Goal: Task Accomplishment & Management: Manage account settings

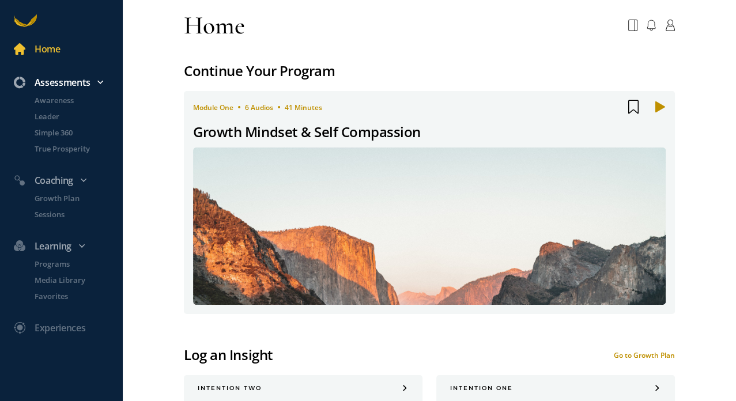
click at [84, 82] on div "Assessments" at bounding box center [67, 82] width 120 height 15
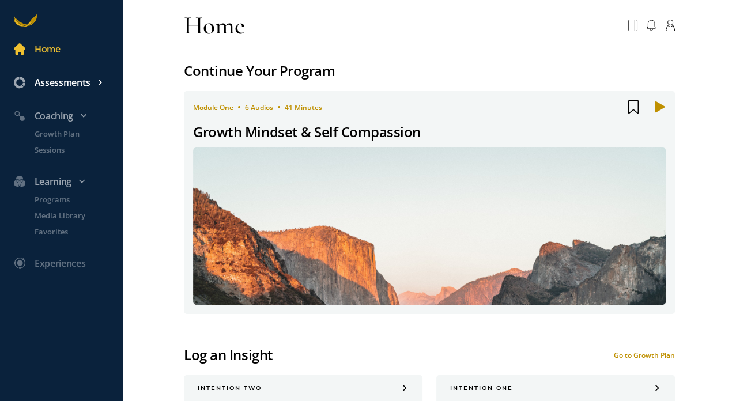
click at [84, 86] on div "Assessments" at bounding box center [67, 82] width 120 height 15
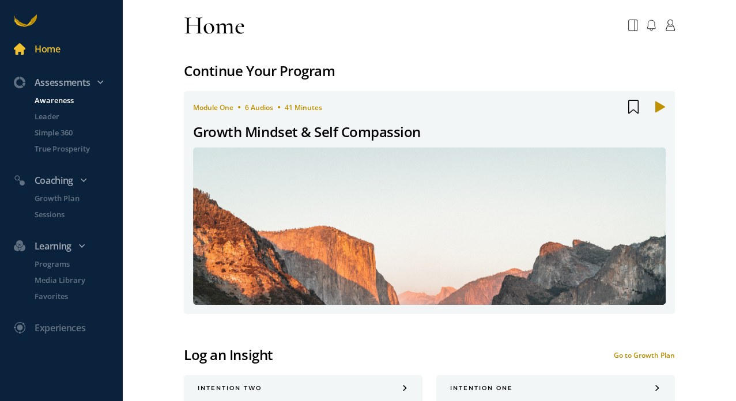
click at [70, 98] on p "Awareness" at bounding box center [78, 101] width 86 height 12
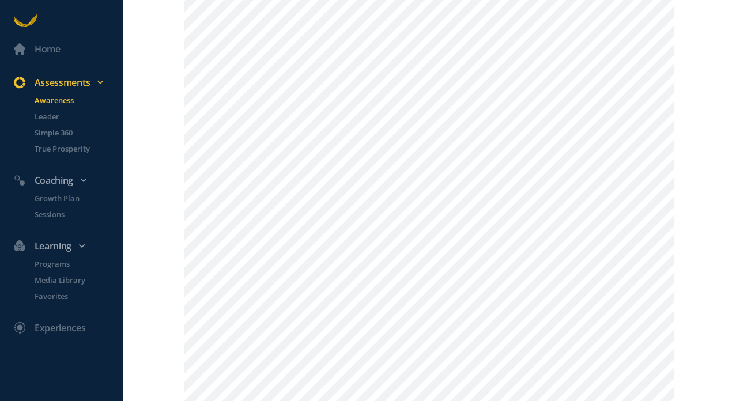
scroll to position [206, 0]
drag, startPoint x: 729, startPoint y: 37, endPoint x: 694, endPoint y: 90, distance: 64.1
click at [694, 90] on div "Home Assessments Awareness Leader Simple 360 True Prosperity Coaching Growth Pl…" at bounding box center [368, 200] width 736 height 401
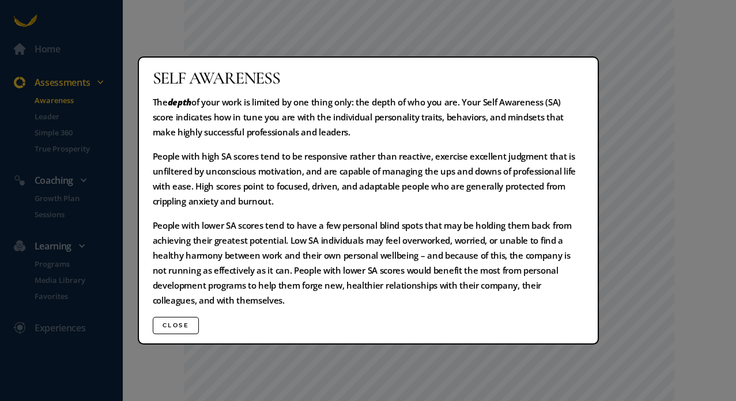
click at [190, 328] on button "Close" at bounding box center [176, 325] width 47 height 17
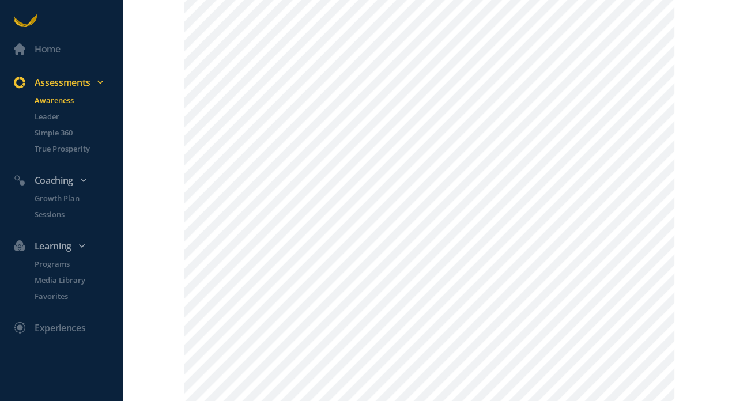
scroll to position [416, 0]
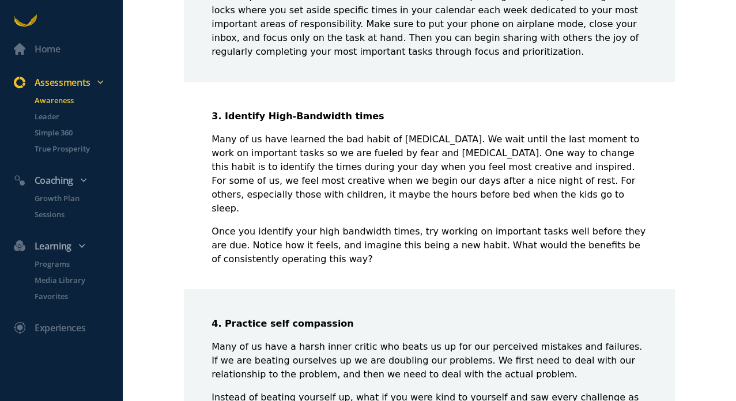
scroll to position [719, 0]
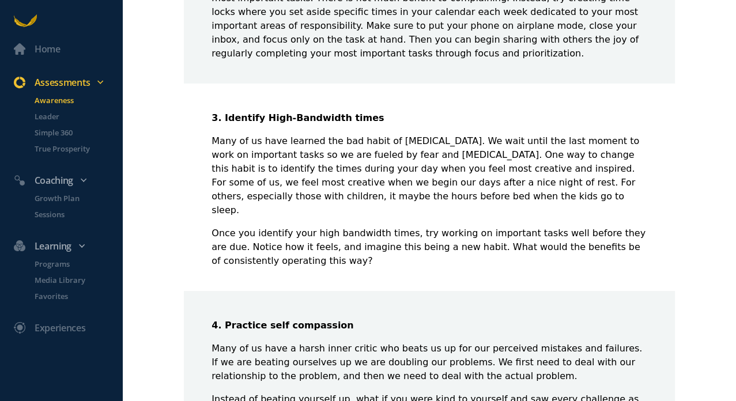
click at [52, 97] on p "Awareness" at bounding box center [78, 101] width 86 height 12
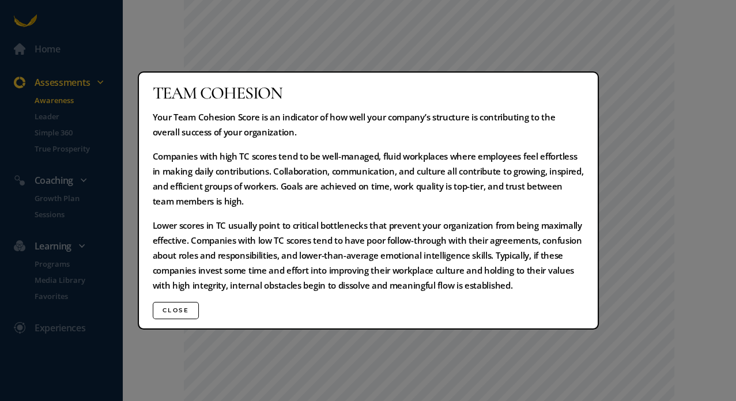
click at [176, 311] on button "Close" at bounding box center [176, 310] width 47 height 17
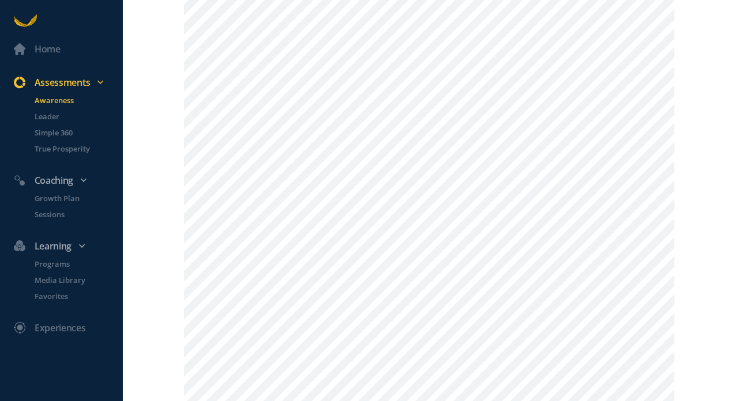
scroll to position [473, 0]
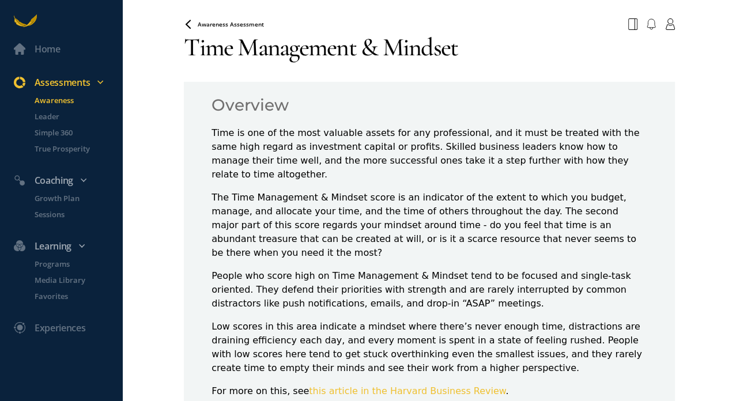
click at [57, 101] on p "Awareness" at bounding box center [78, 101] width 86 height 12
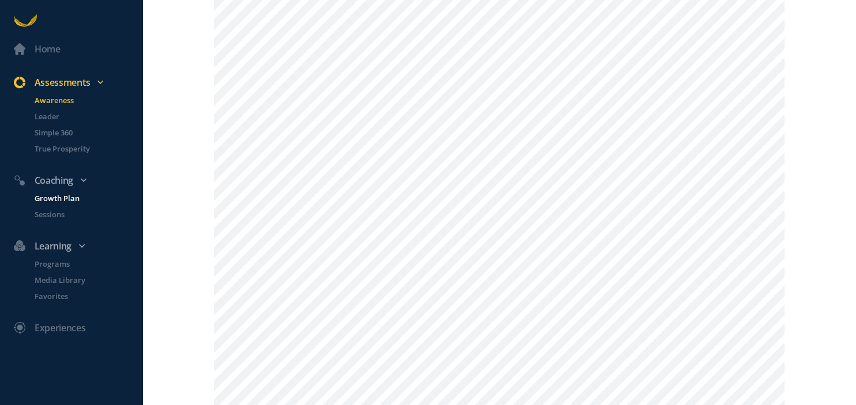
click at [52, 196] on p "Growth Plan" at bounding box center [88, 198] width 106 height 12
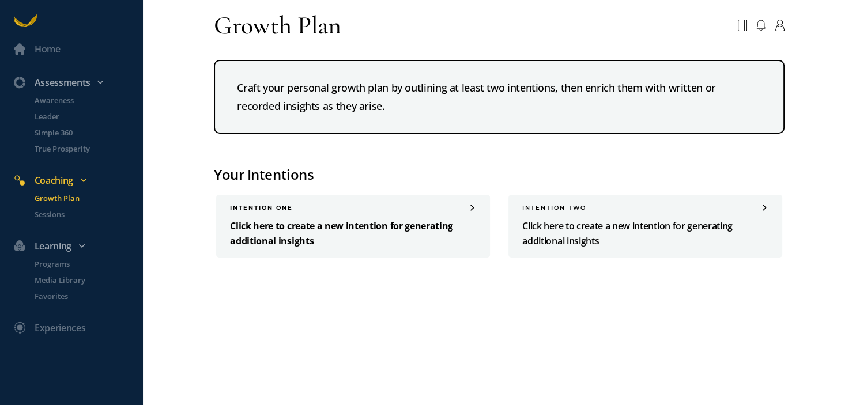
click at [277, 228] on p "Click here to create a new intention for generating additional insights" at bounding box center [353, 233] width 246 height 30
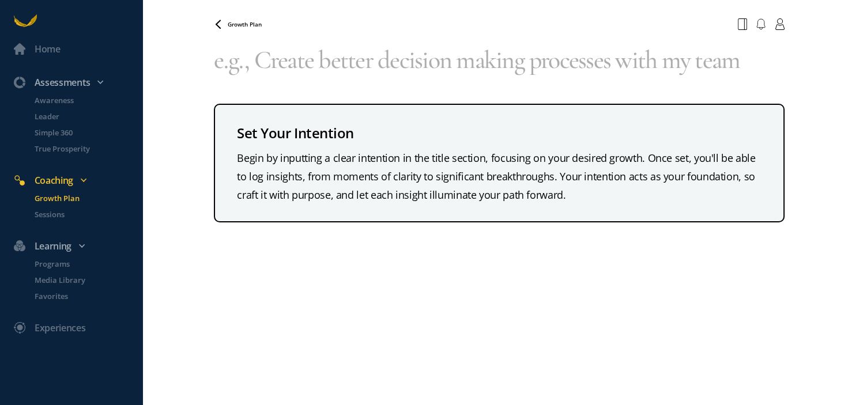
click at [240, 158] on div "Begin by inputting a clear intention in the title section, focusing on your des…" at bounding box center [499, 176] width 524 height 55
click at [259, 66] on textarea at bounding box center [499, 60] width 571 height 51
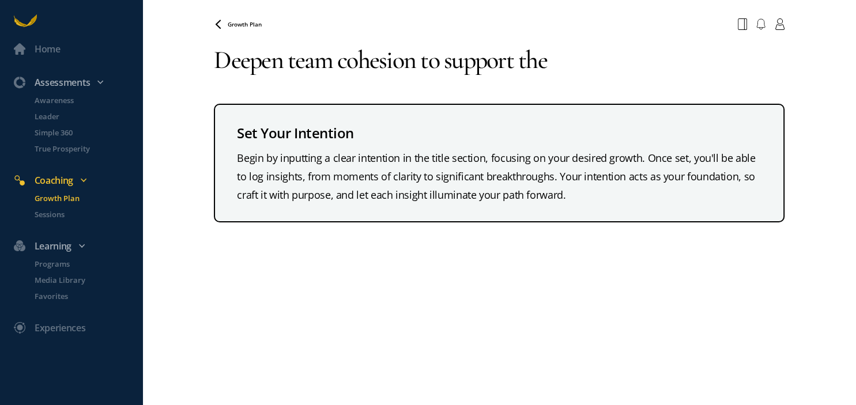
click at [415, 61] on textarea "Deepen team cohesion to support the" at bounding box center [499, 60] width 571 height 51
click at [683, 62] on textarea "Deepen team cohesion and alignment to support the" at bounding box center [499, 60] width 571 height 51
click at [387, 63] on textarea "Deepen team cohesion and alignment to support the" at bounding box center [499, 60] width 571 height 51
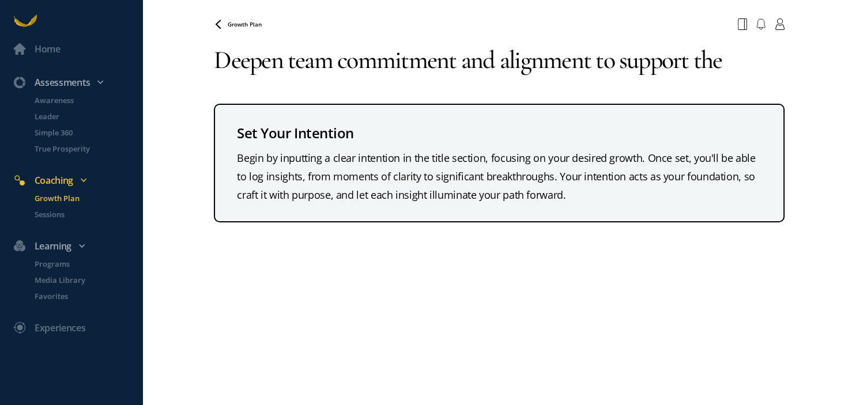
click at [688, 54] on textarea "Deepen team commitment and alignment to support the" at bounding box center [499, 60] width 571 height 51
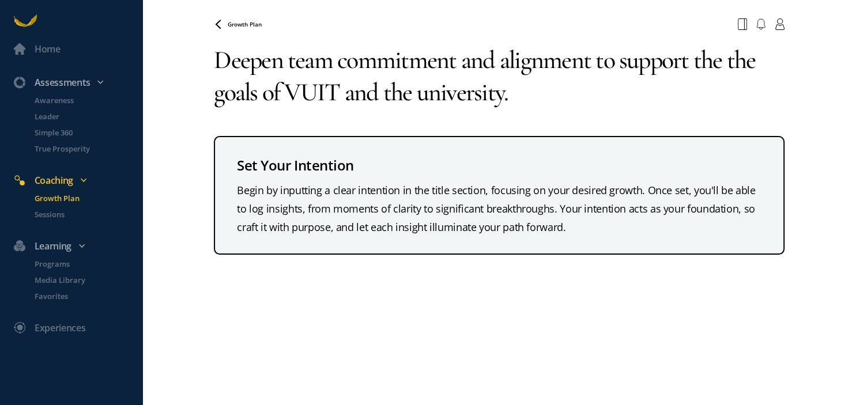
type textarea "Deepen team commitment and alignment to support the the goals of VUIT and the u…"
click at [377, 190] on div "Begin by inputting a clear intention in the title section, focusing on your des…" at bounding box center [499, 208] width 524 height 55
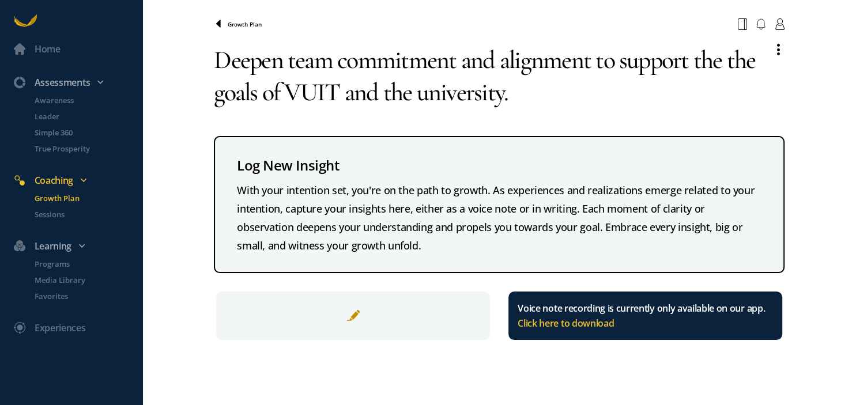
click at [220, 27] on icon at bounding box center [218, 23] width 5 height 7
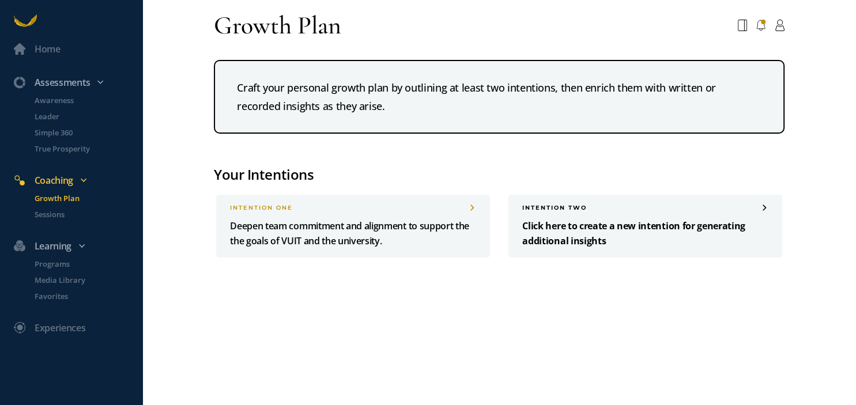
click at [553, 225] on p "Click here to create a new intention for generating additional insights" at bounding box center [645, 233] width 246 height 30
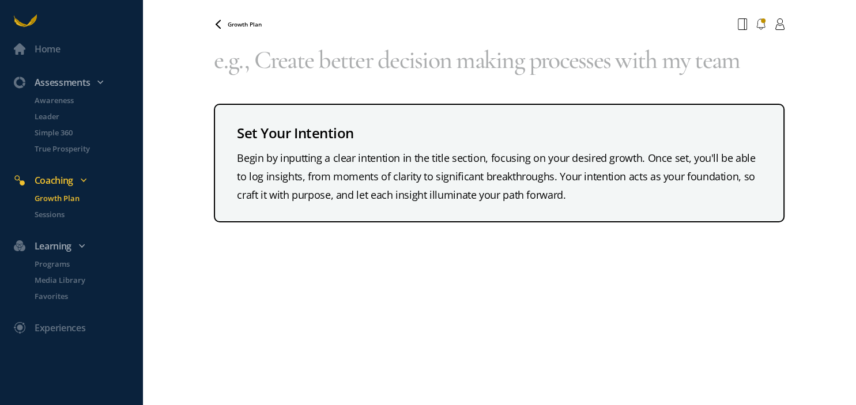
type textarea "d"
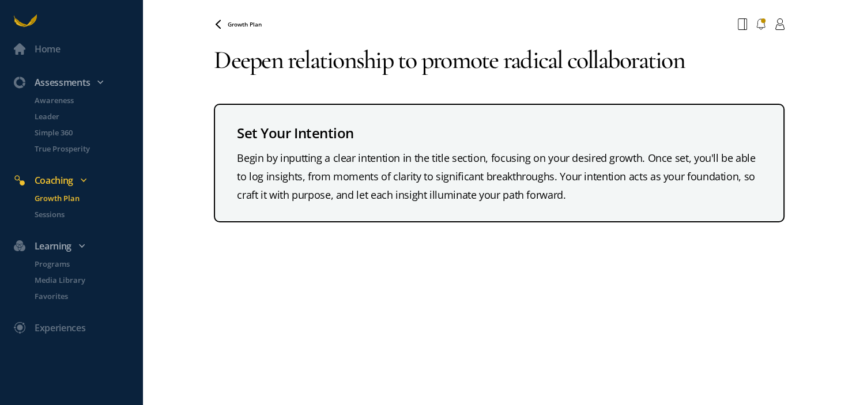
type textarea "Deepen relationship to promote radical collaboration"
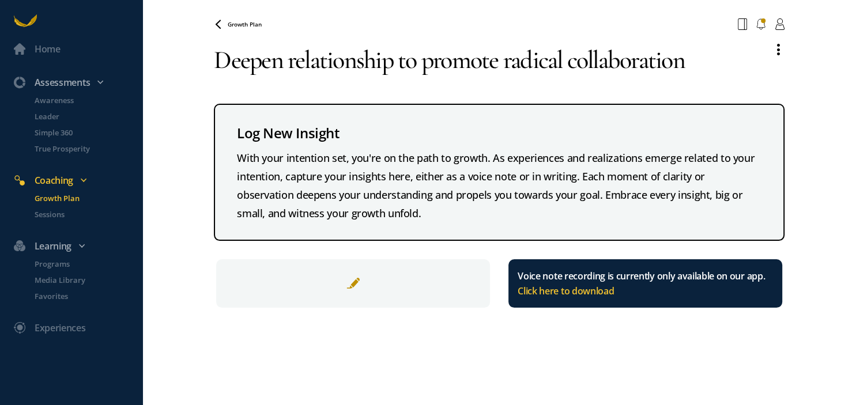
click at [258, 85] on textarea "Deepen relationship to promote radical collaboration" at bounding box center [489, 60] width 550 height 51
click at [186, 122] on div "Home Assessments Awareness Leader Simple 360 True Prosperity Coaching Growth Pl…" at bounding box center [428, 202] width 856 height 405
click at [220, 24] on icon at bounding box center [218, 23] width 5 height 7
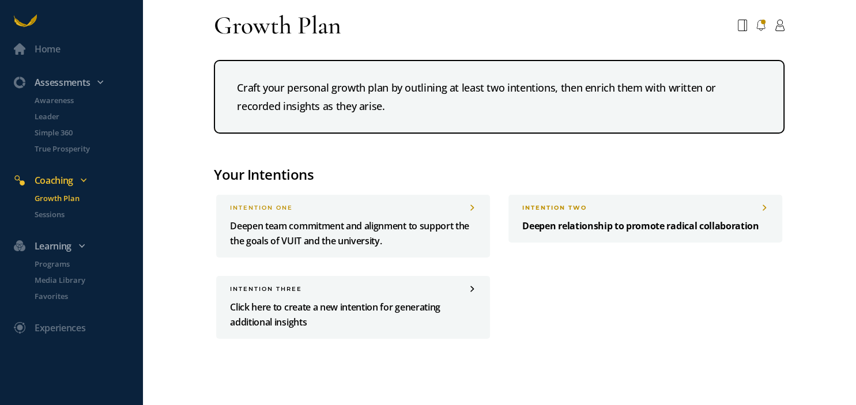
click at [610, 229] on p "Deepen relationship to promote radical collaboration" at bounding box center [645, 225] width 246 height 15
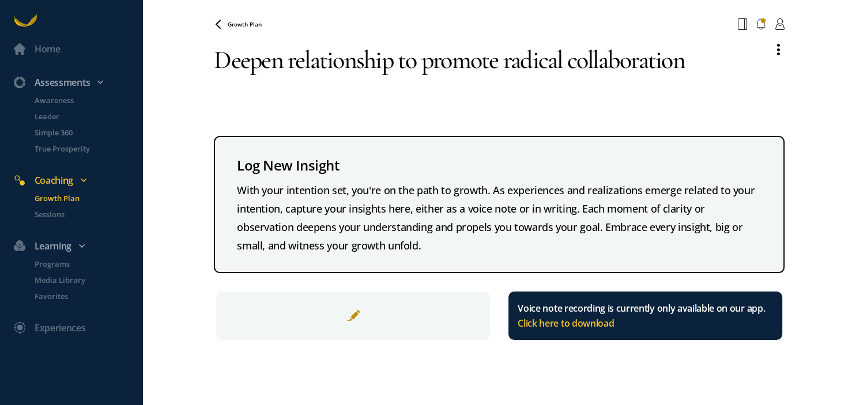
click at [381, 65] on textarea "Deepen relationship to promote radical collaboration" at bounding box center [489, 76] width 550 height 83
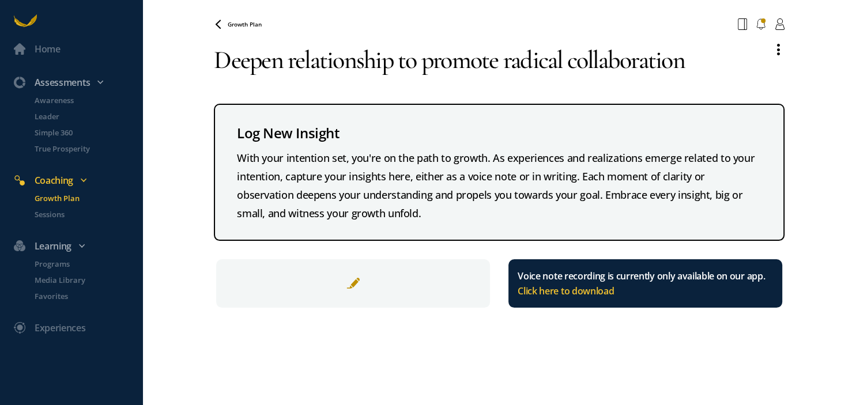
click at [391, 63] on textarea "Deepen relationship to promote radical collaboration" at bounding box center [489, 60] width 550 height 51
type textarea "Deepen relationships to promote radical collaboration"
click at [214, 22] on icon at bounding box center [218, 24] width 9 height 9
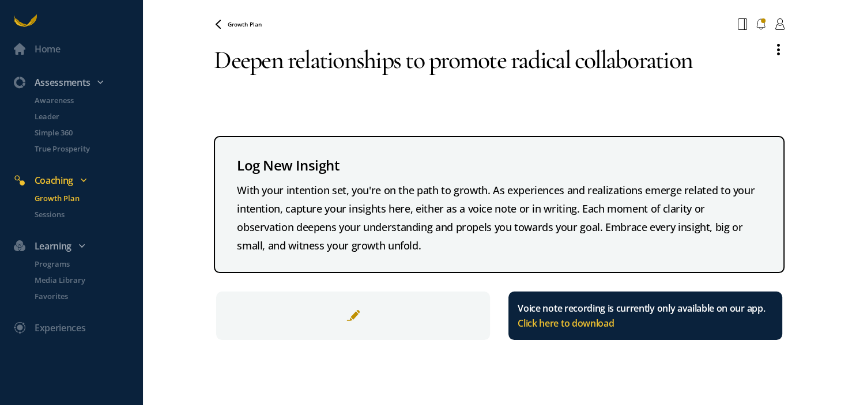
click at [237, 25] on span "Growth Plan" at bounding box center [245, 24] width 34 height 8
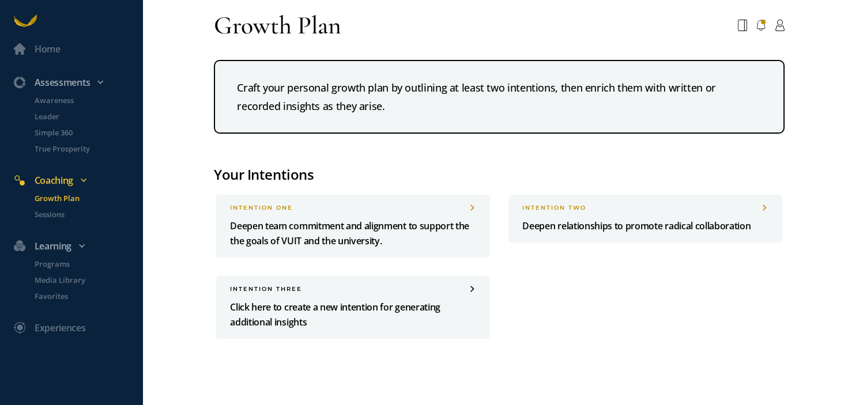
click at [595, 303] on div "INTENTION one Deepen team commitment and alignment to support the the goals of …" at bounding box center [499, 267] width 584 height 163
click at [47, 47] on div "Home" at bounding box center [48, 48] width 26 height 15
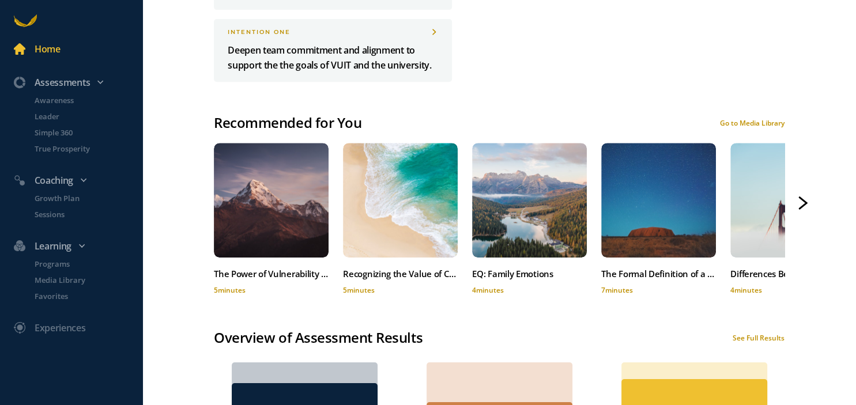
scroll to position [456, 0]
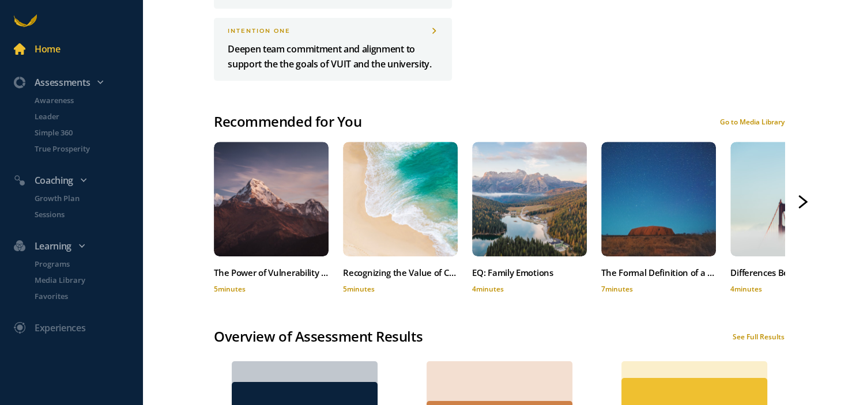
click at [735, 200] on icon at bounding box center [802, 201] width 9 height 13
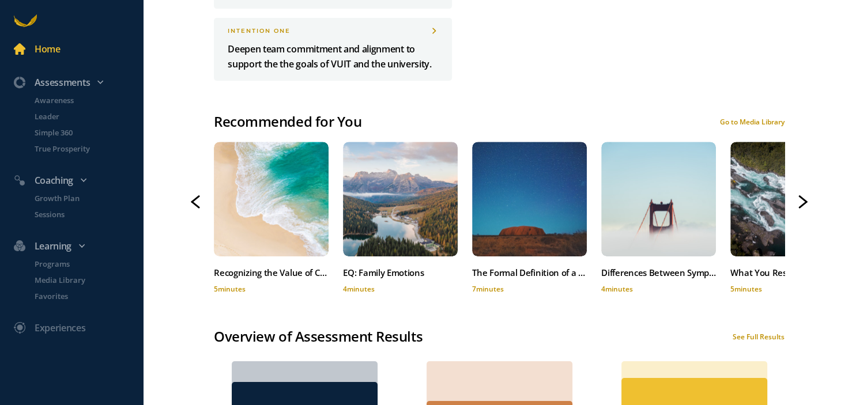
click at [735, 209] on div "Home Assessments Awareness Leader Simple 360 True Prosperity Coaching Growth Pl…" at bounding box center [428, 202] width 856 height 405
click at [55, 216] on p "Sessions" at bounding box center [88, 215] width 106 height 12
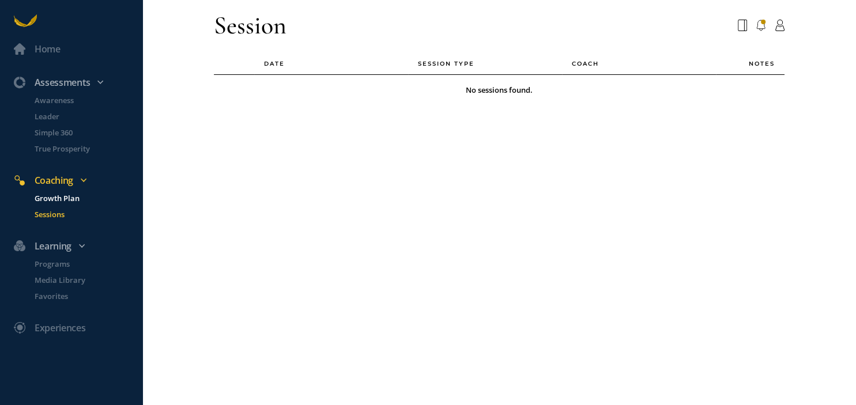
click at [54, 199] on p "Growth Plan" at bounding box center [88, 198] width 106 height 12
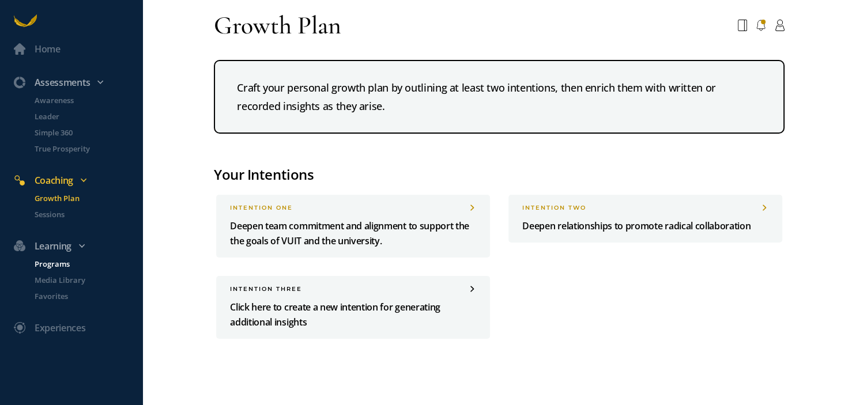
click at [58, 265] on p "Programs" at bounding box center [88, 264] width 106 height 12
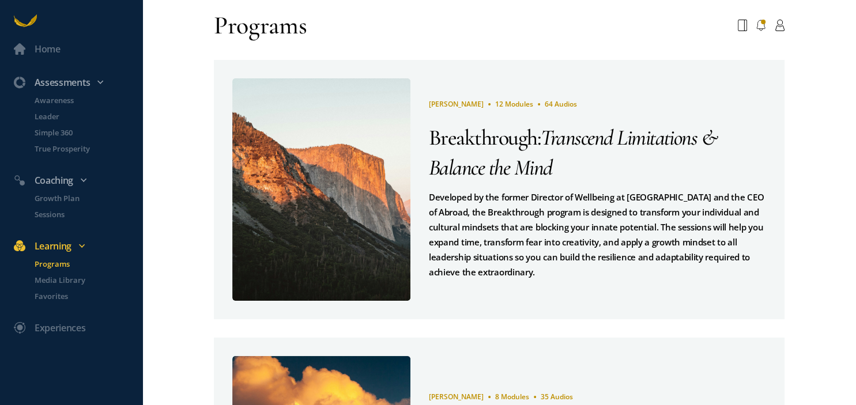
click at [735, 192] on div "Home Assessments Awareness Leader Simple 360 True Prosperity Coaching Growth Pl…" at bounding box center [428, 202] width 856 height 405
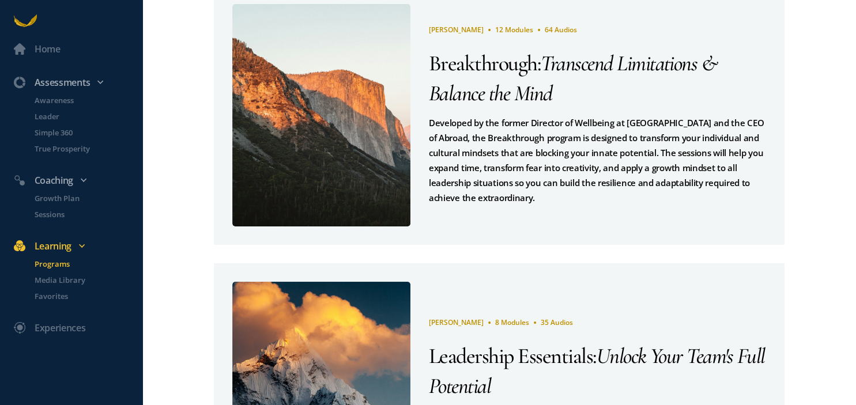
click at [735, 192] on div "Home Assessments Awareness Leader Simple 360 True Prosperity Coaching Growth Pl…" at bounding box center [428, 202] width 856 height 405
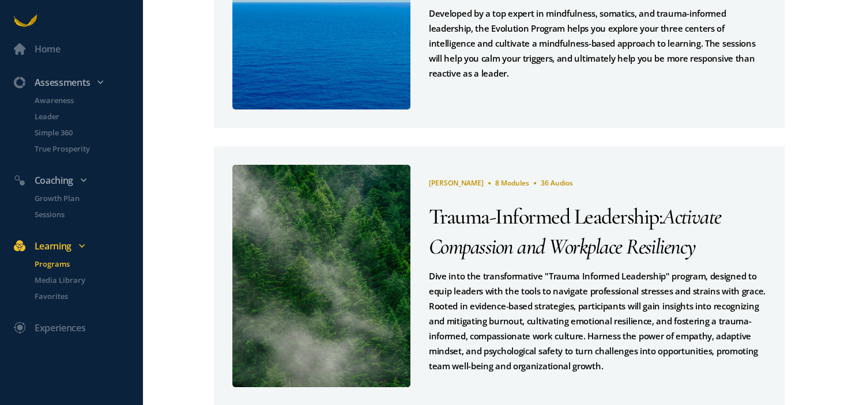
scroll to position [775, 0]
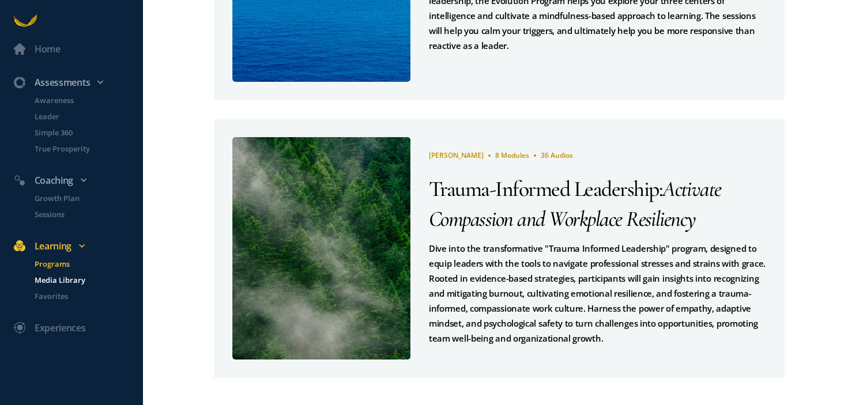
click at [69, 279] on p "Media Library" at bounding box center [88, 280] width 106 height 12
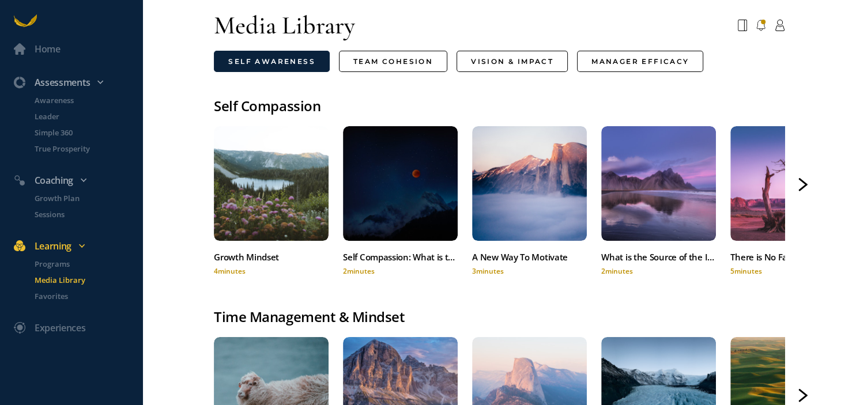
click at [184, 292] on div "Home Assessments Awareness Leader Simple 360 True Prosperity Coaching Growth Pl…" at bounding box center [428, 202] width 856 height 405
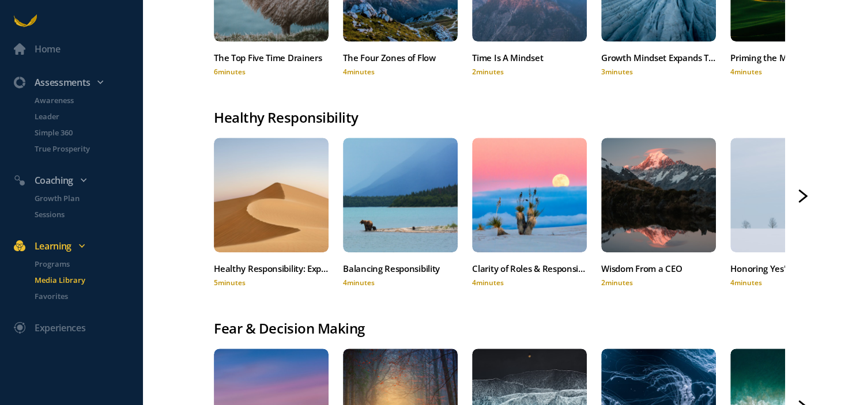
scroll to position [448, 0]
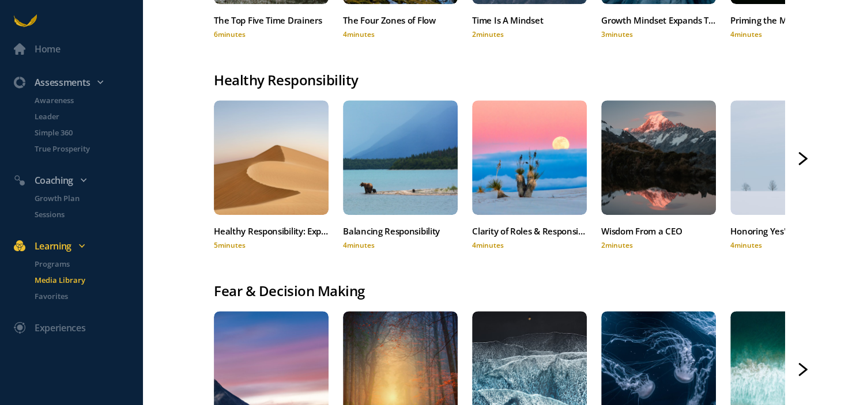
click at [492, 228] on div "Clarity of Roles & Responsibilities" at bounding box center [529, 231] width 115 height 15
click at [56, 324] on div "Experiences" at bounding box center [60, 327] width 51 height 15
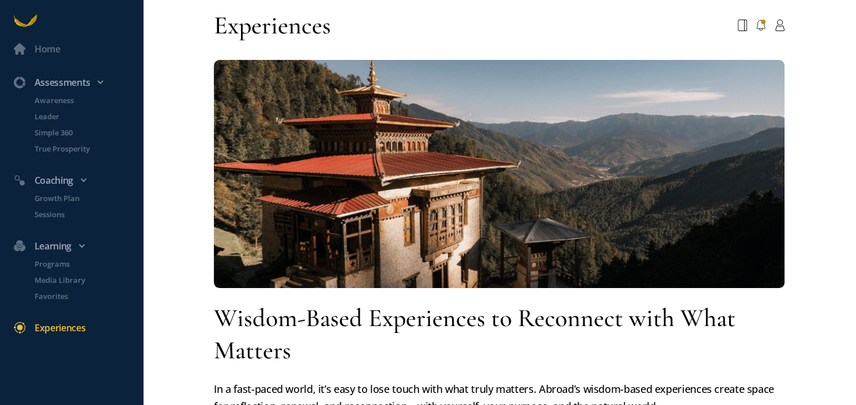
click at [182, 273] on div "Home Assessments Awareness Leader Simple 360 True Prosperity Coaching Growth Pl…" at bounding box center [428, 202] width 856 height 405
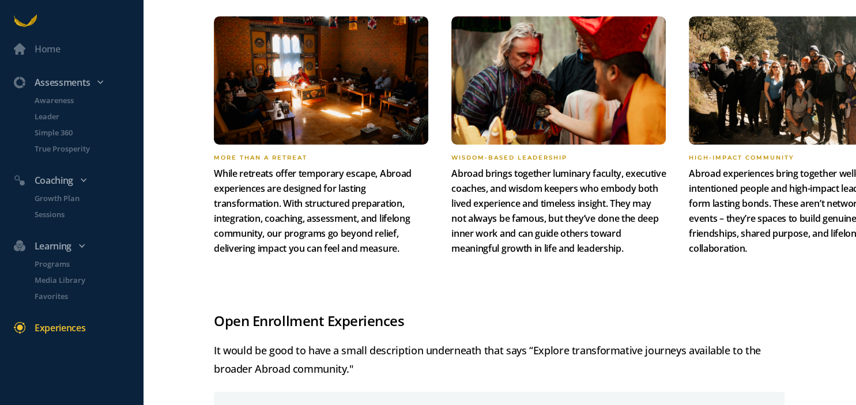
scroll to position [934, 0]
